Goal: Check status: Check status

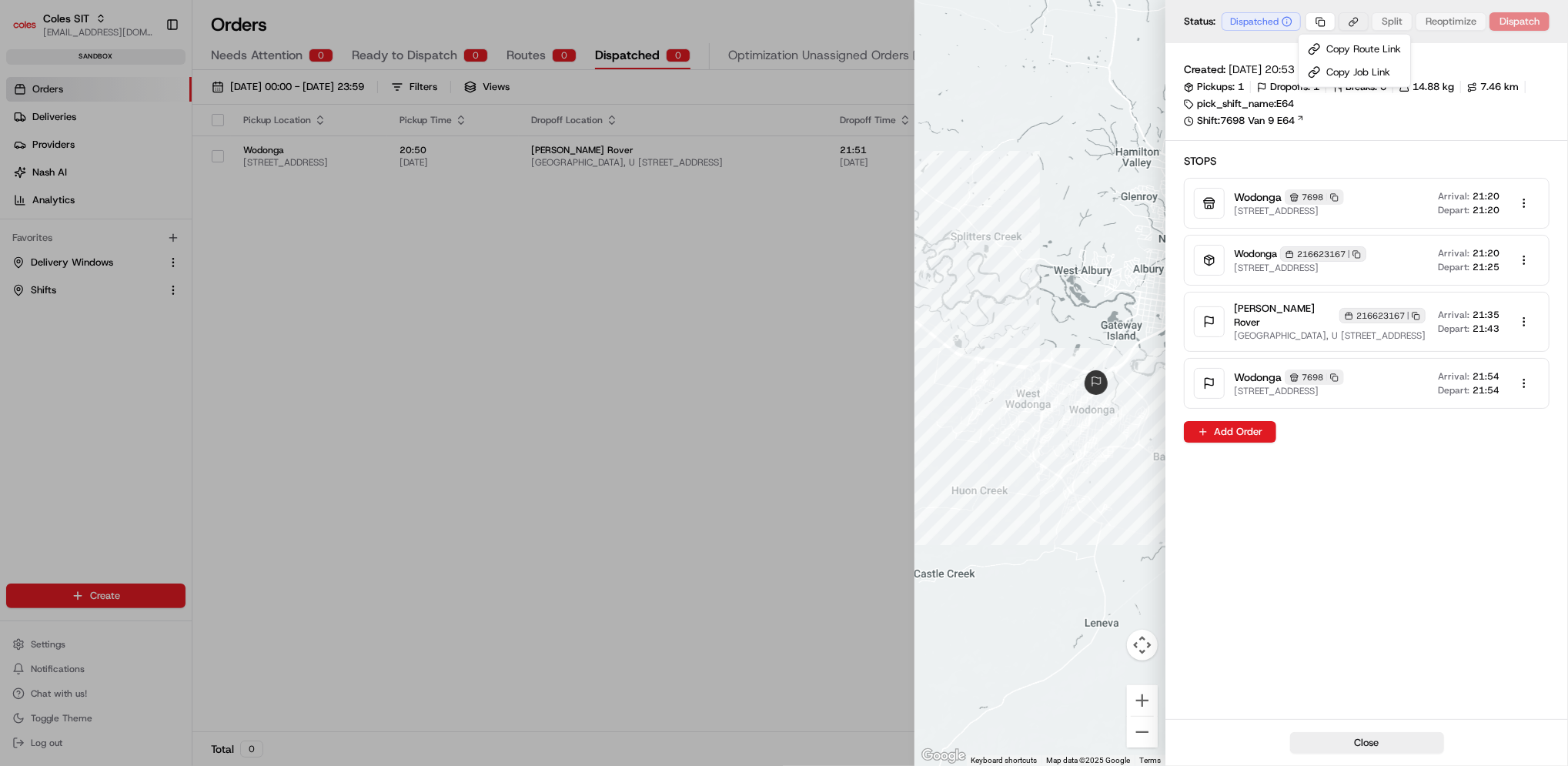
click at [1352, 20] on body "Coles SIT prateekmohan.lal@coles.com.au Toggle Sidebar sandbox Orders Deliverie…" at bounding box center [784, 383] width 1568 height 766
click at [1328, 24] on div at bounding box center [784, 383] width 1568 height 766
drag, startPoint x: 1328, startPoint y: 40, endPoint x: 1326, endPoint y: 32, distance: 8.2
click at [1327, 39] on div "Status: Dispatched Split Reoptimize Dispatch" at bounding box center [1367, 21] width 403 height 43
click at [1322, 21] on body "Coles SIT prateekmohan.lal@coles.com.au Toggle Sidebar sandbox Orders Deliverie…" at bounding box center [784, 383] width 1568 height 766
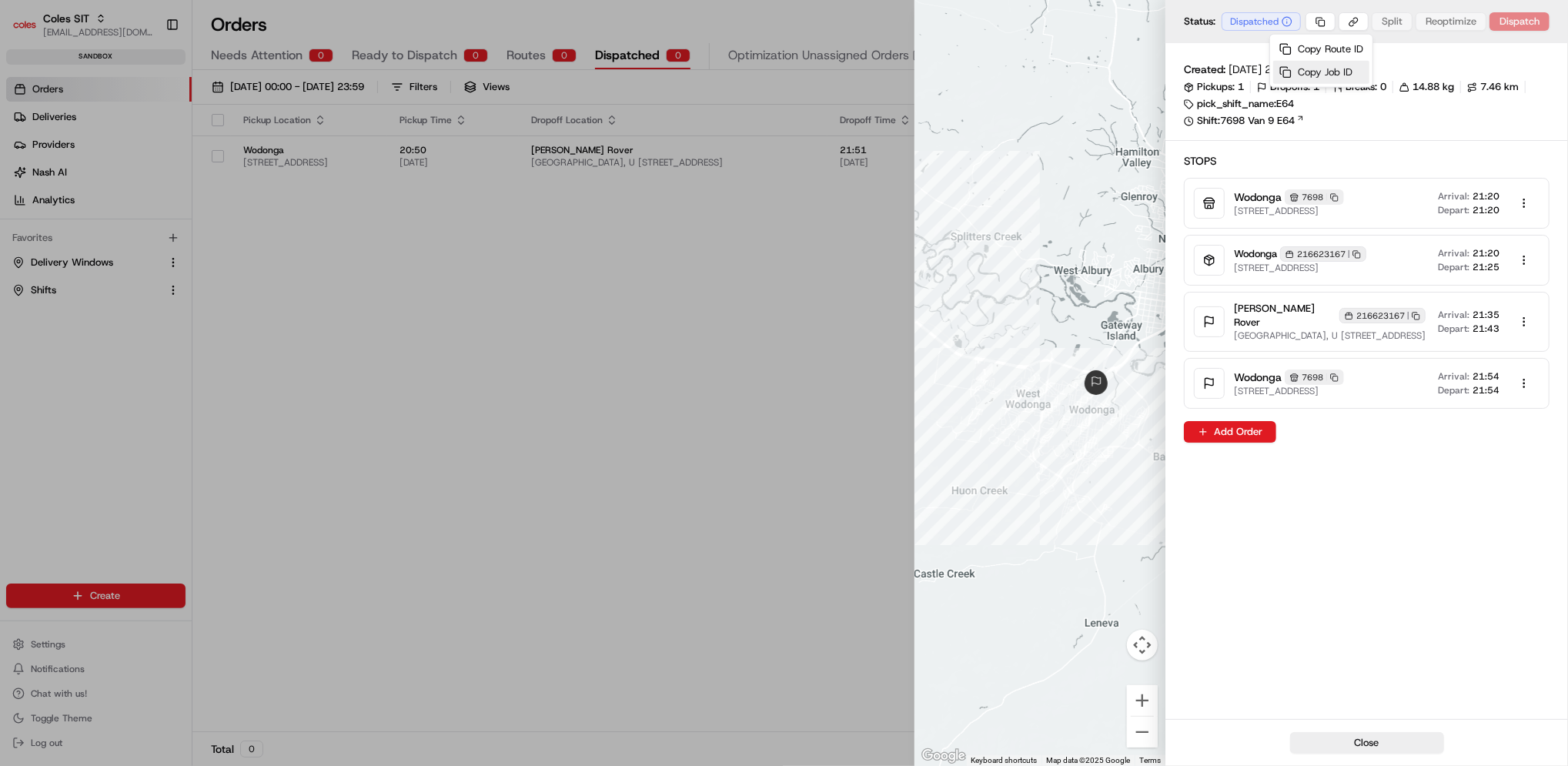
click at [1321, 68] on div "Copy Job ID" at bounding box center [1322, 72] width 96 height 23
click at [1324, 26] on body "Coles SIT prateekmohan.lal@coles.com.au Toggle Sidebar sandbox Orders Deliverie…" at bounding box center [784, 383] width 1568 height 766
click at [1333, 72] on div "Copy Job ID" at bounding box center [1322, 72] width 96 height 23
